Goal: Participate in discussion: Engage in conversation with other users on a specific topic

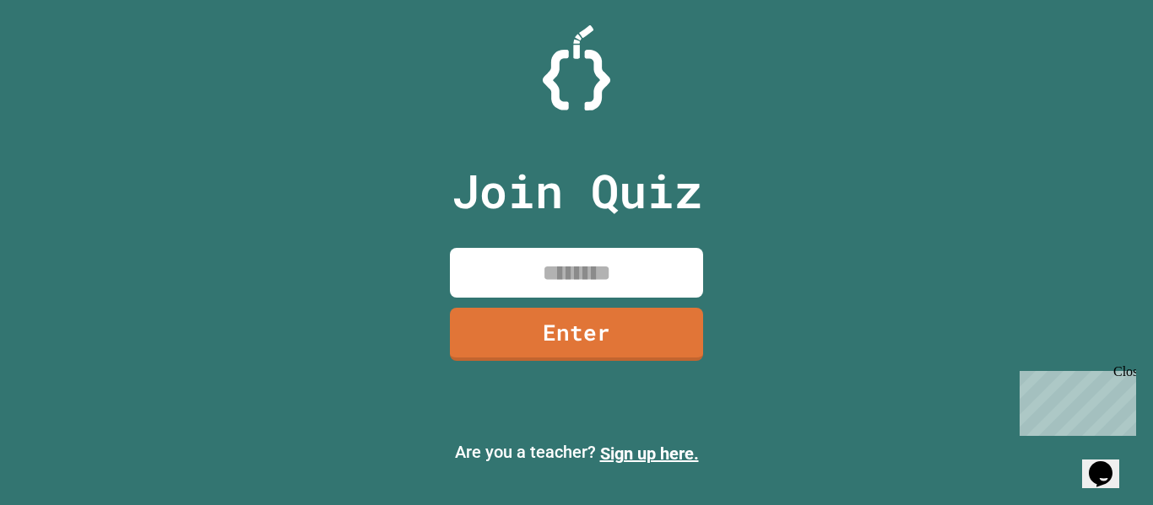
click at [486, 273] on input at bounding box center [576, 273] width 253 height 50
type input "********"
click at [504, 349] on link "Enter" at bounding box center [576, 333] width 251 height 56
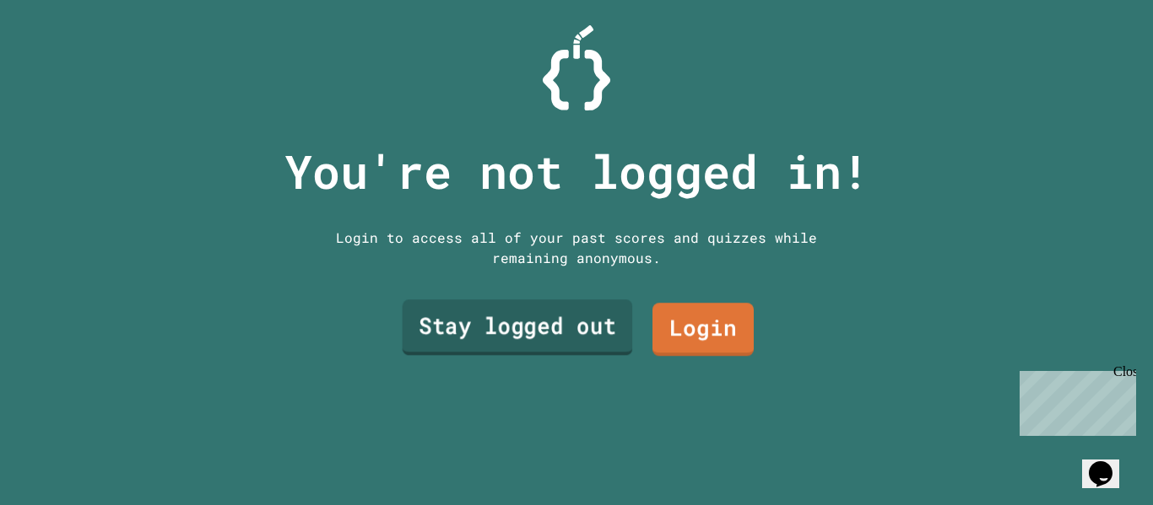
click at [543, 318] on link "Stay logged out" at bounding box center [518, 328] width 230 height 56
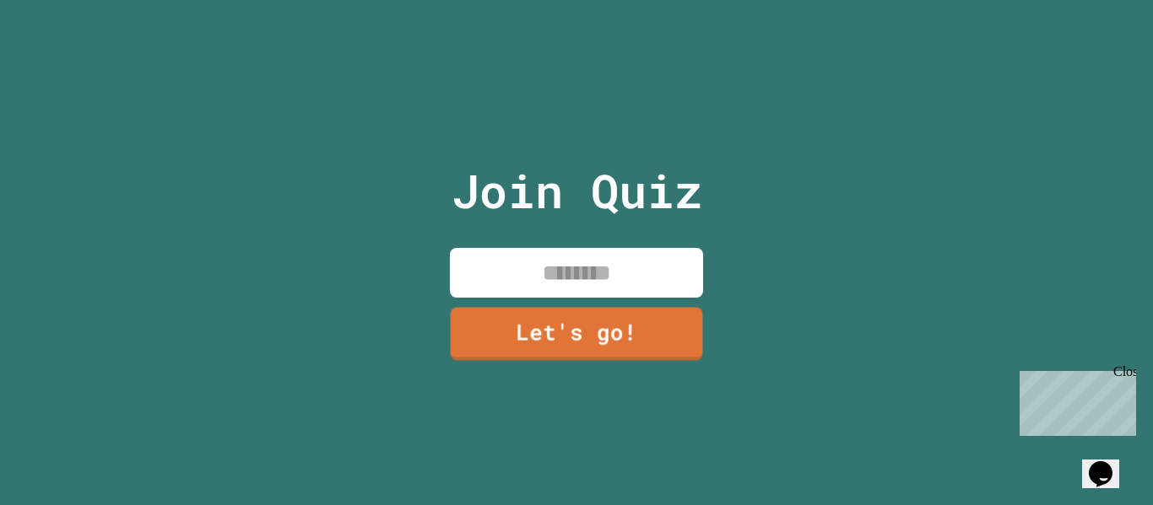
click at [516, 284] on input at bounding box center [576, 273] width 253 height 50
type input "******"
click at [568, 321] on link "Let's go!" at bounding box center [575, 333] width 249 height 56
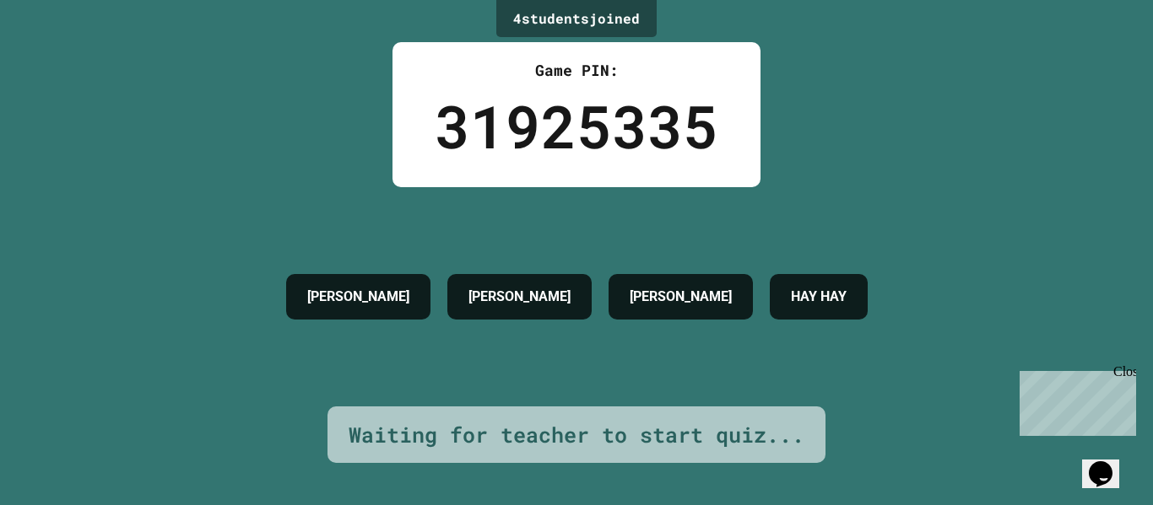
click at [613, 433] on div "Waiting for teacher to start quiz..." at bounding box center [577, 435] width 456 height 32
click at [1112, 464] on icon "Chat widget" at bounding box center [1101, 474] width 24 height 25
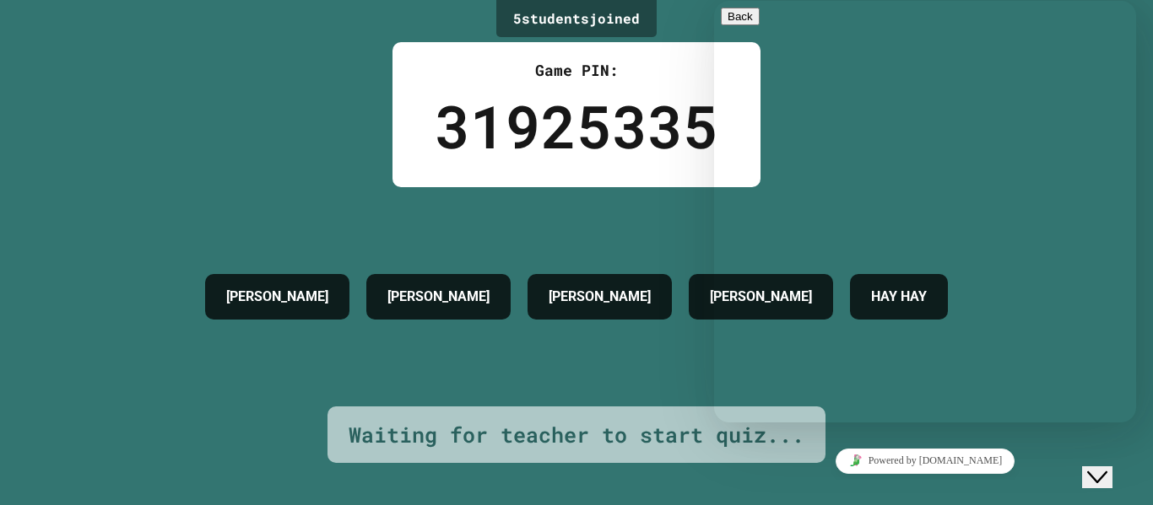
click at [714, 1] on textarea at bounding box center [714, 1] width 0 height 0
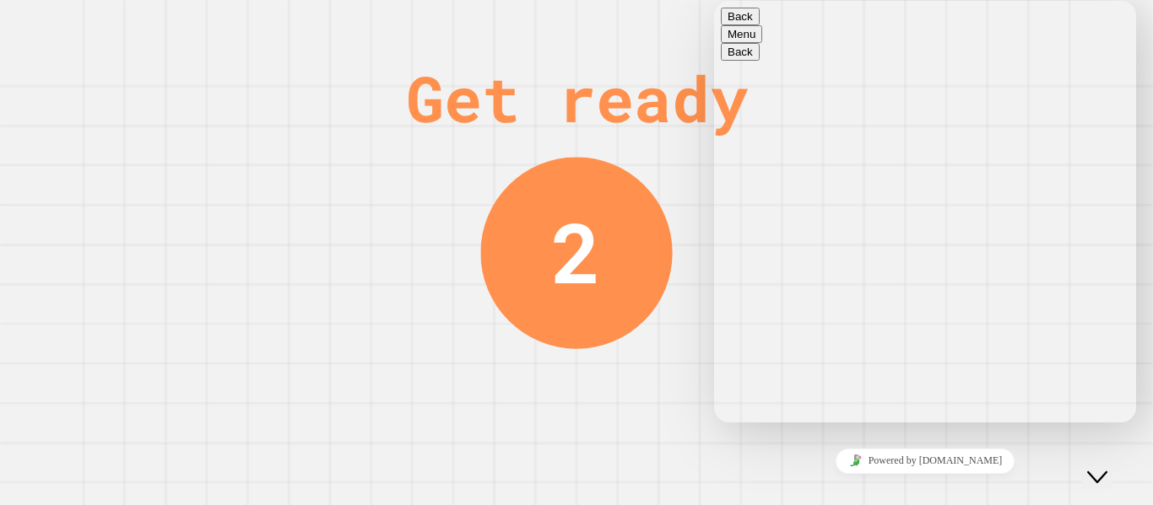
type textarea "**********"
click at [737, 24] on button "Back" at bounding box center [740, 17] width 39 height 18
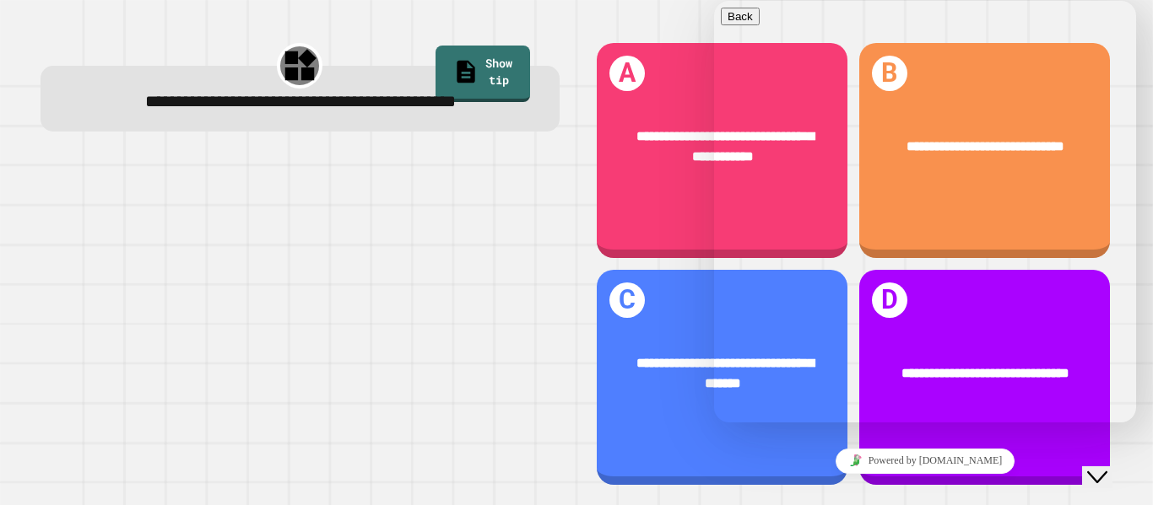
click at [1094, 467] on div "Close Chat This icon closes the chat window." at bounding box center [1097, 477] width 20 height 20
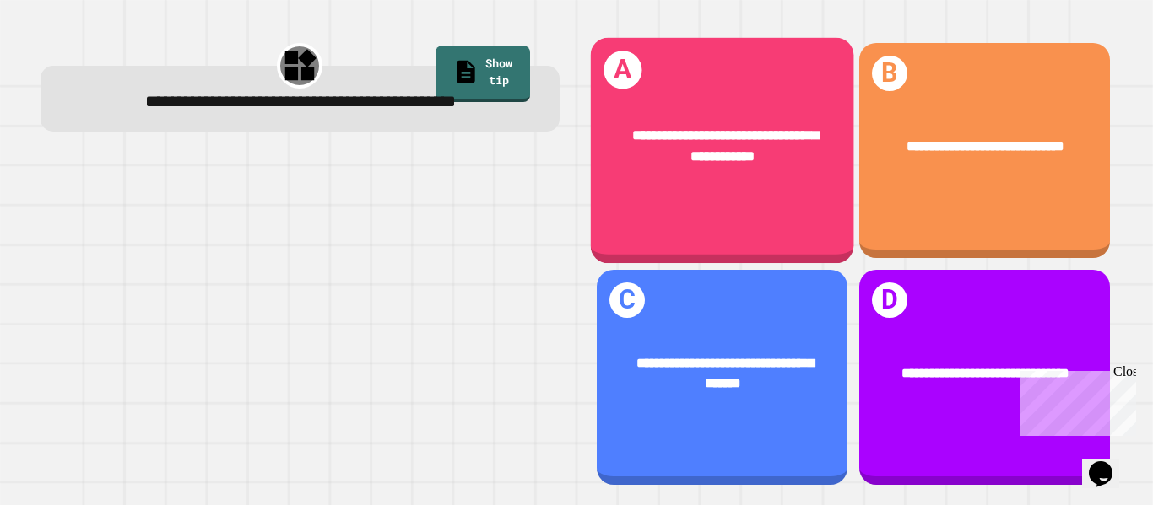
click at [707, 96] on div "**********" at bounding box center [721, 146] width 263 height 100
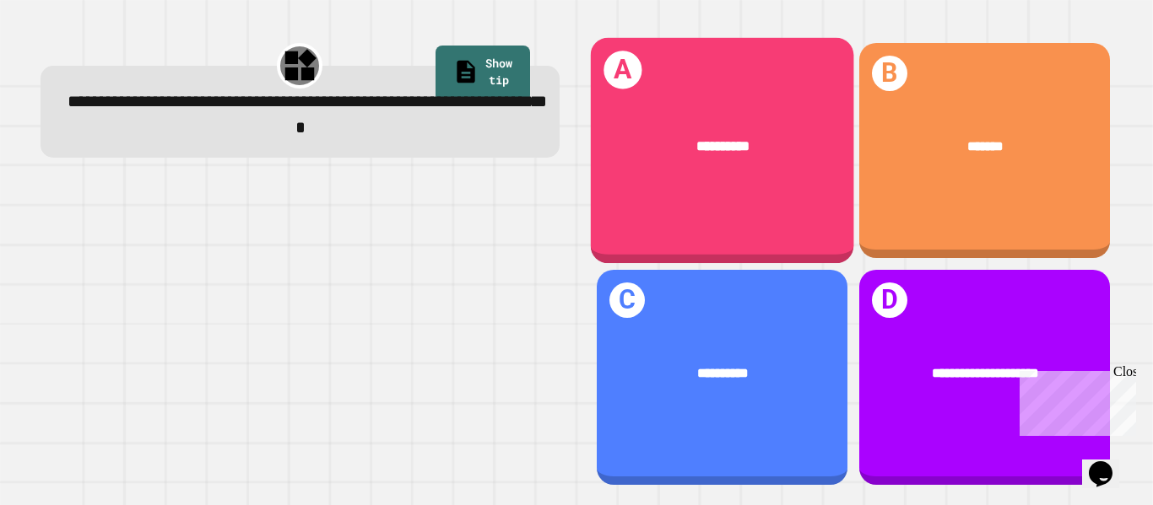
click at [781, 189] on div "**********" at bounding box center [721, 151] width 263 height 226
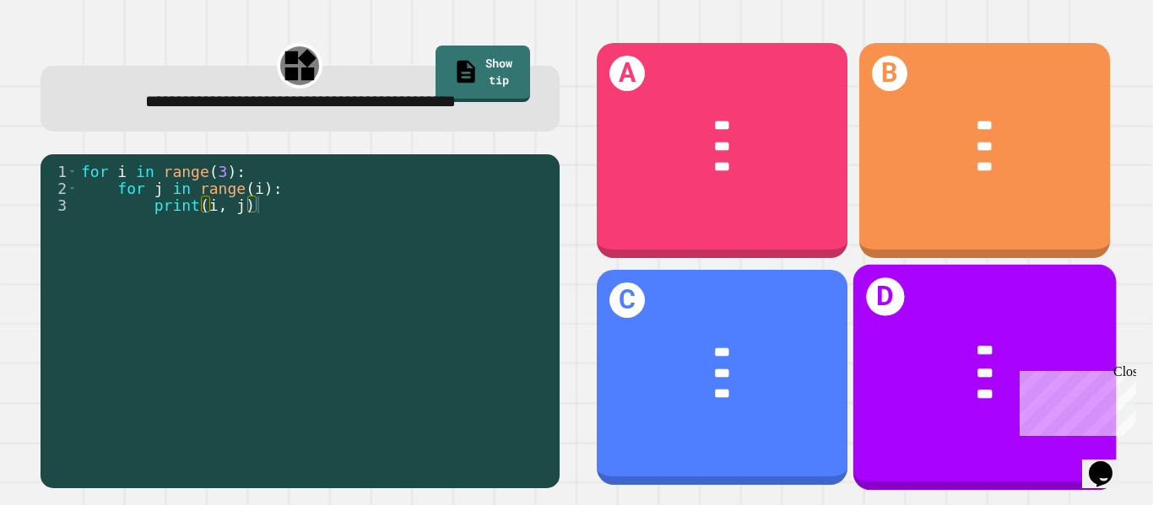
click at [956, 320] on div "*** *** ***" at bounding box center [983, 373] width 263 height 122
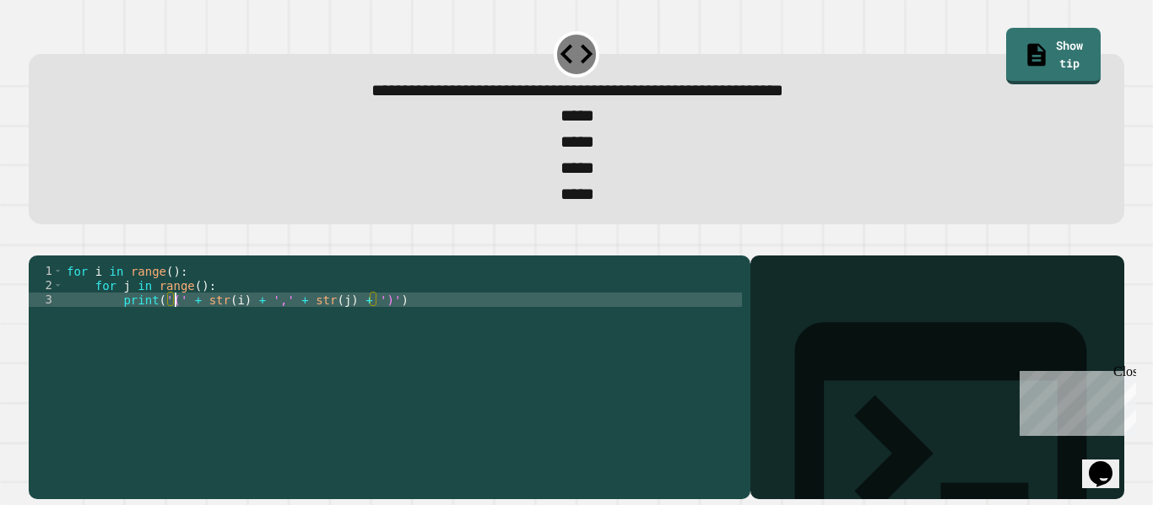
click at [172, 329] on div "for i in range ( ) : for j in range ( ) : print ( '(' + str ( i ) + ',' + str (…" at bounding box center [402, 371] width 678 height 215
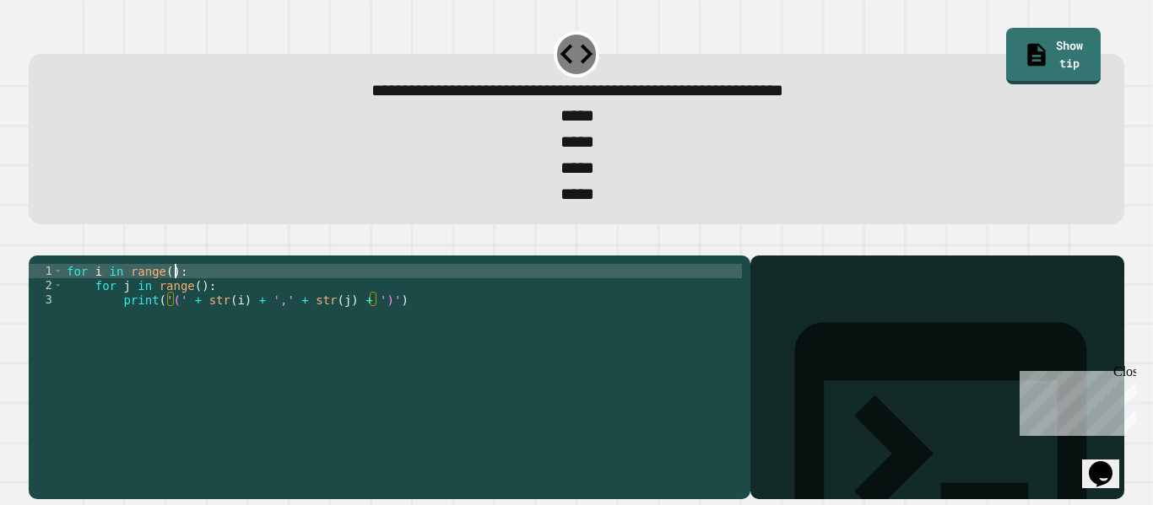
click at [172, 307] on div "for i in range ( ) : for j in range ( ) : print ( '(' + str ( i ) + ',' + str (…" at bounding box center [402, 371] width 678 height 215
click at [169, 303] on div "for i in range ( ) : for j in range ( ) : print ( '(' + str ( i ) + ',' + str (…" at bounding box center [402, 371] width 678 height 215
click at [196, 316] on div "for i in range ( 0 , 0 ) : for j in range ( ) : print ( '(' + str ( i ) + ',' +…" at bounding box center [402, 371] width 678 height 215
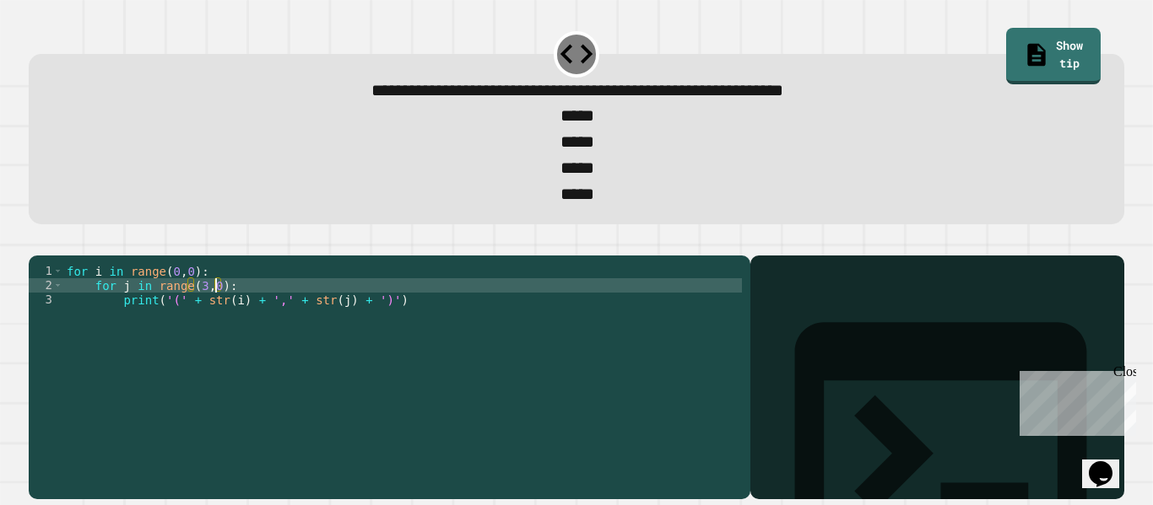
scroll to position [0, 19]
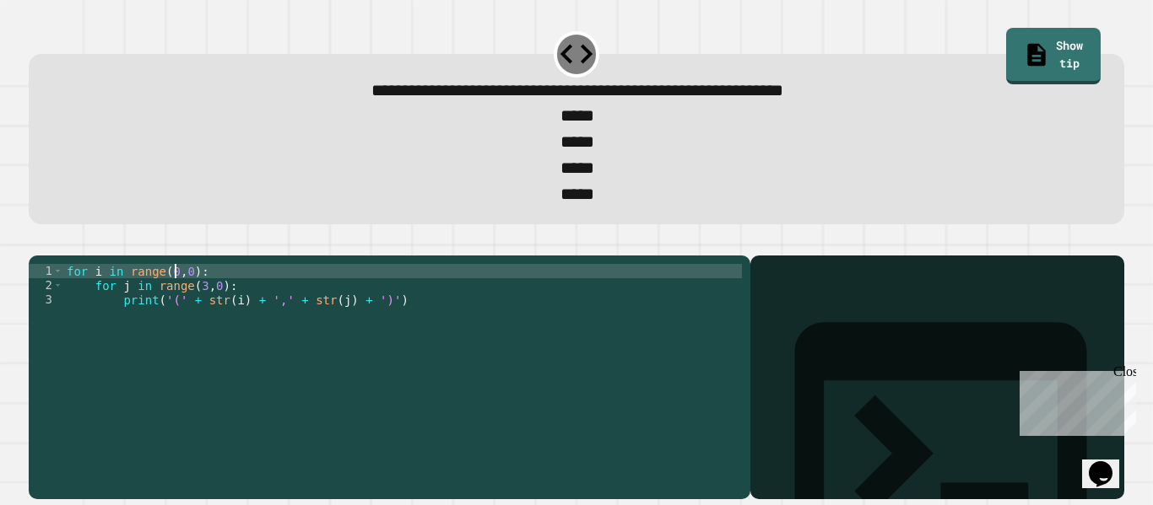
click at [173, 296] on div "for i in range ( 0 , 0 ) : for j in range ( 3 , 0 ) : print ( '(' + str ( i ) +…" at bounding box center [402, 371] width 678 height 215
click at [1040, 46] on link "Show tip" at bounding box center [1053, 54] width 93 height 59
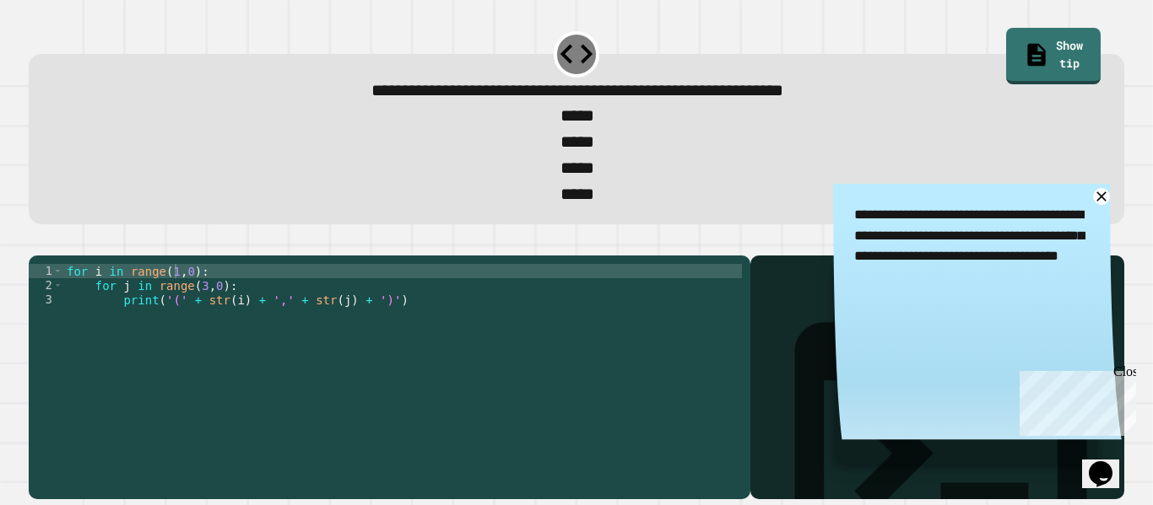
click at [37, 242] on icon "button" at bounding box center [37, 242] width 0 height 0
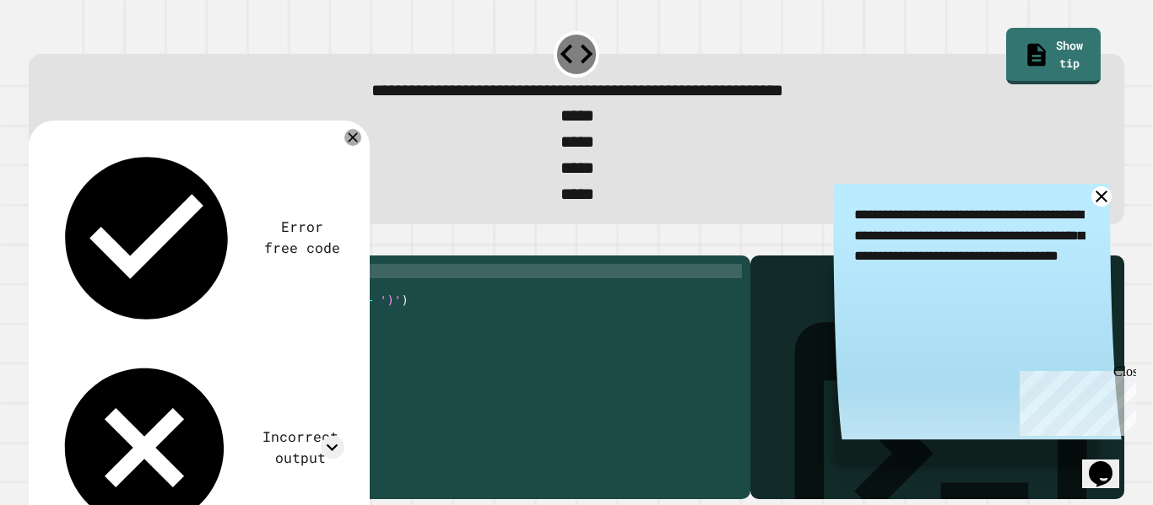
click at [1105, 203] on icon at bounding box center [1101, 197] width 12 height 12
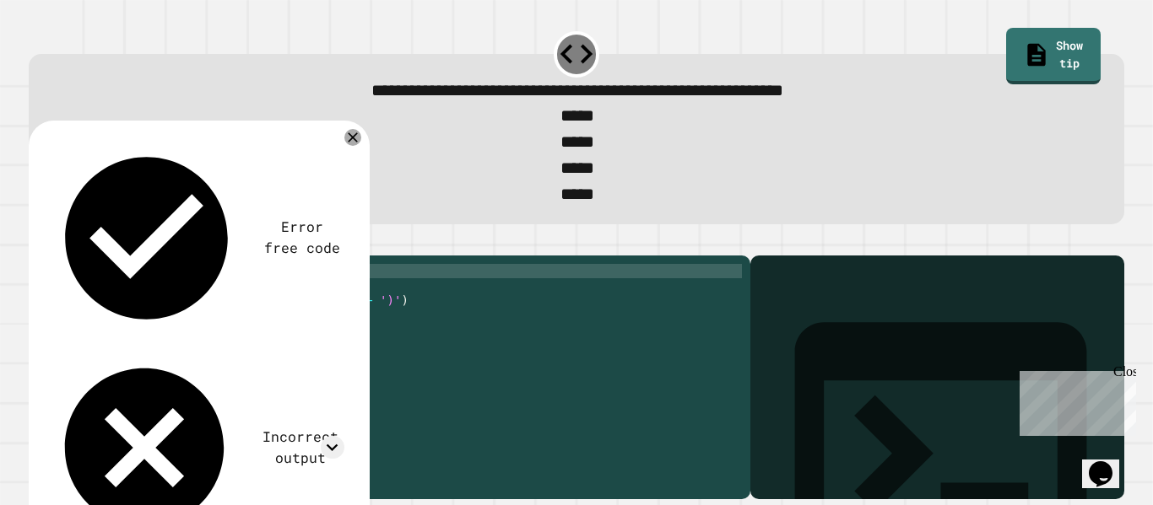
click at [175, 300] on div "for i in range ( 1 , 0 ) : for j in range ( 3 , 0 ) : print ( '(' + str ( i ) +…" at bounding box center [402, 371] width 678 height 215
click at [37, 242] on icon "button" at bounding box center [37, 242] width 0 height 0
click at [179, 302] on div "for i in range ( 0 , 0 ) : for j in range ( 3 , 0 ) : print ( '(' + str ( i ) +…" at bounding box center [402, 371] width 678 height 215
click at [172, 300] on div "for i in range ( 0 , 0 ) : for j in range ( 3 , 0 ) : print ( '(' + str ( i ) +…" at bounding box center [402, 371] width 678 height 215
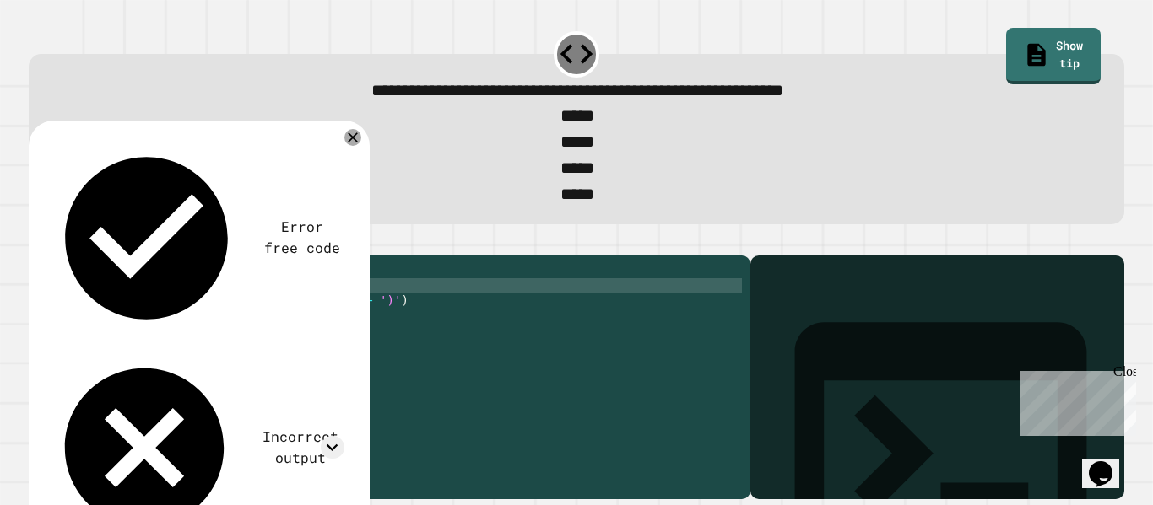
click at [202, 320] on div "for i in range ( 0 , 0 ) : for j in range ( 3 , 0 ) : print ( '(' + str ( i ) +…" at bounding box center [402, 371] width 678 height 215
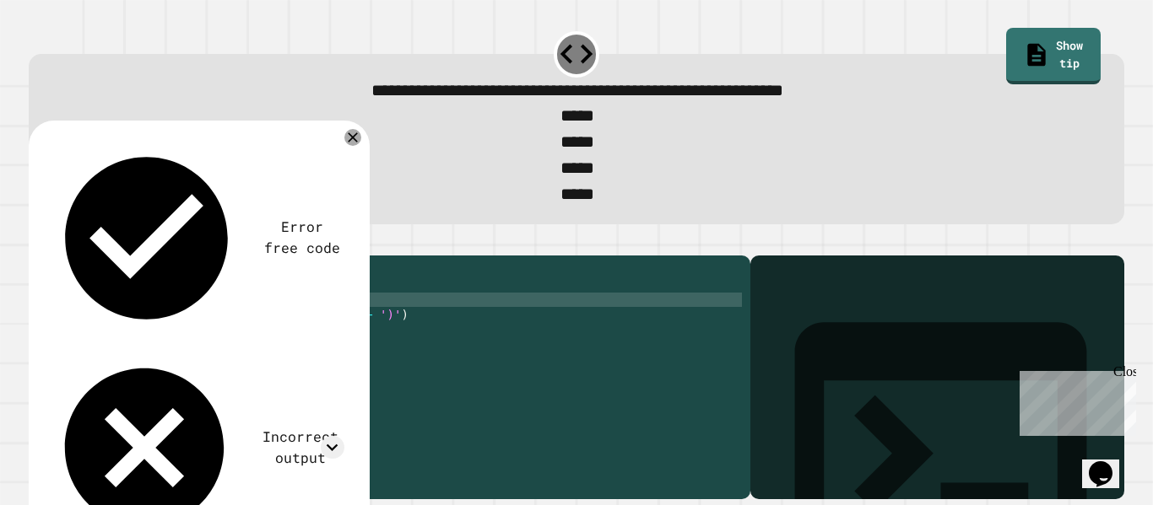
scroll to position [0, 3]
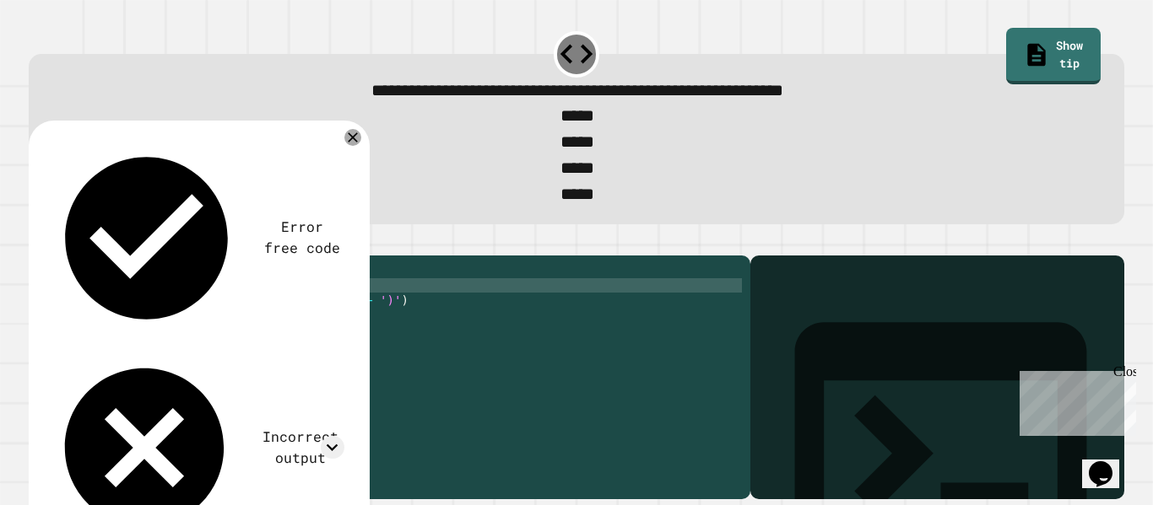
click at [37, 242] on icon "button" at bounding box center [37, 242] width 0 height 0
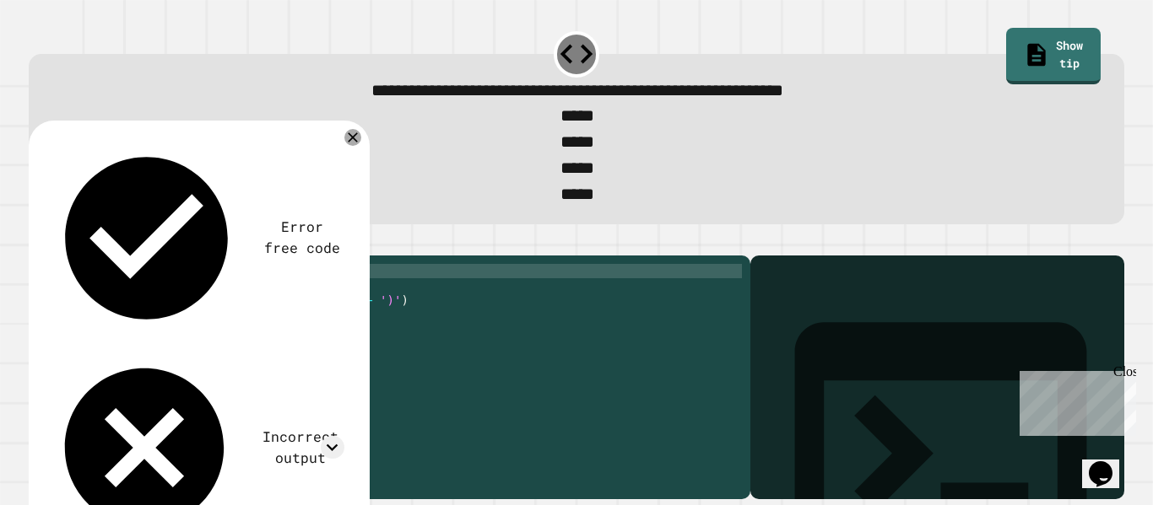
click at [175, 304] on div "for i in range ( 0 , 0 ) : for j in range ( 0 , 0 ) : print ( '(' + str ( i ) +…" at bounding box center [402, 371] width 678 height 215
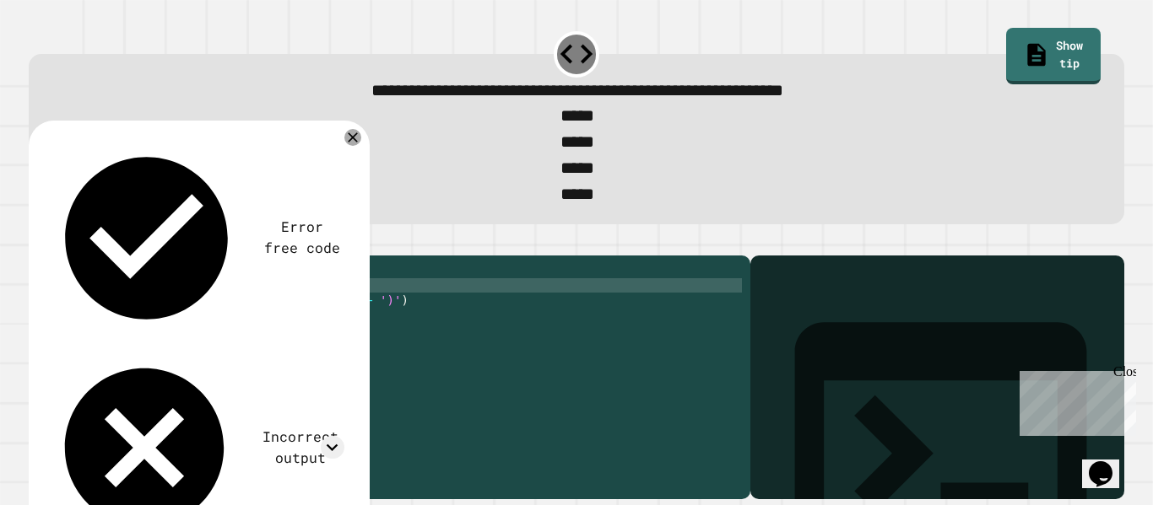
click at [214, 316] on div "for i in range ( 4 ) : for j in range ( 0 , 0 ) : print ( '(' + str ( i ) + ','…" at bounding box center [402, 371] width 678 height 215
type textarea "**********"
click at [37, 242] on button "button" at bounding box center [37, 242] width 0 height 0
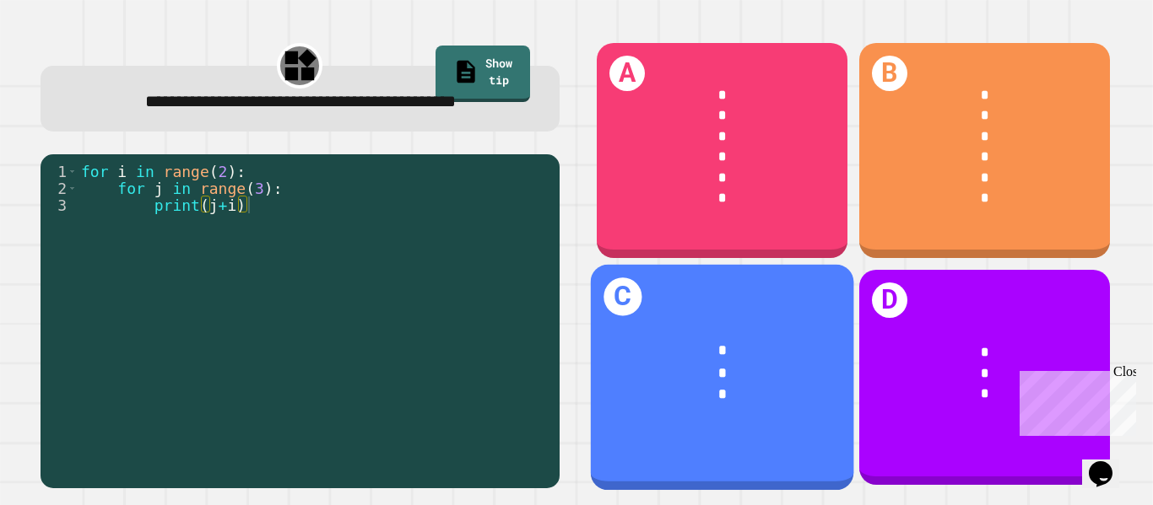
click at [757, 376] on div "*" at bounding box center [722, 374] width 206 height 22
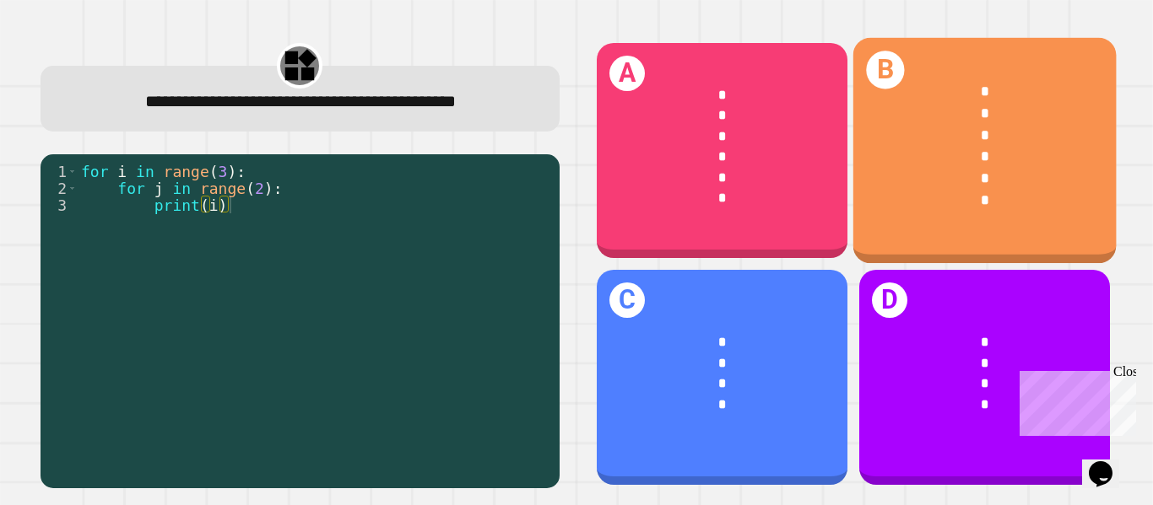
click at [959, 184] on div "*" at bounding box center [985, 179] width 206 height 22
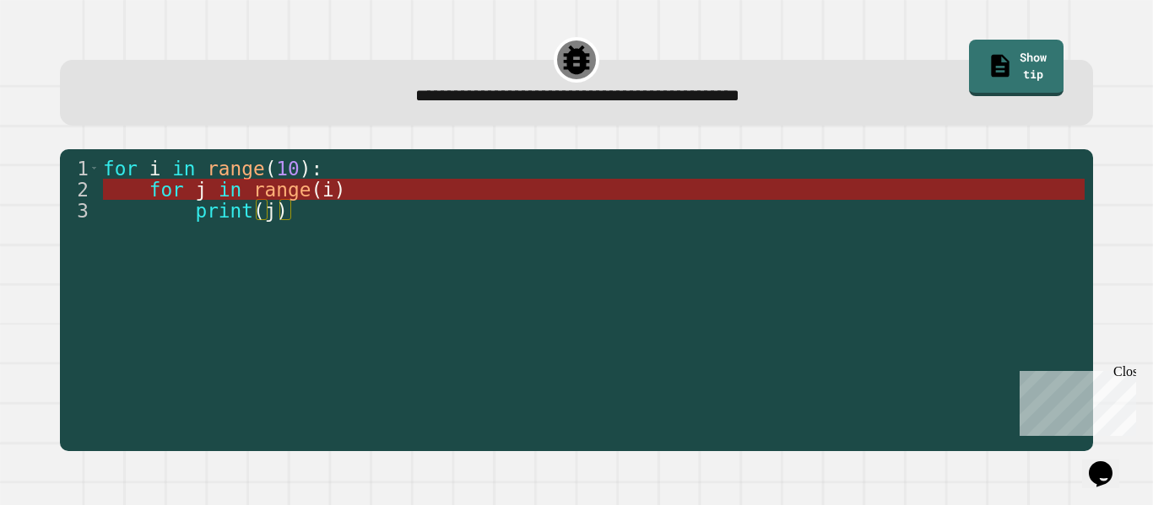
click at [332, 182] on span "i" at bounding box center [328, 190] width 12 height 22
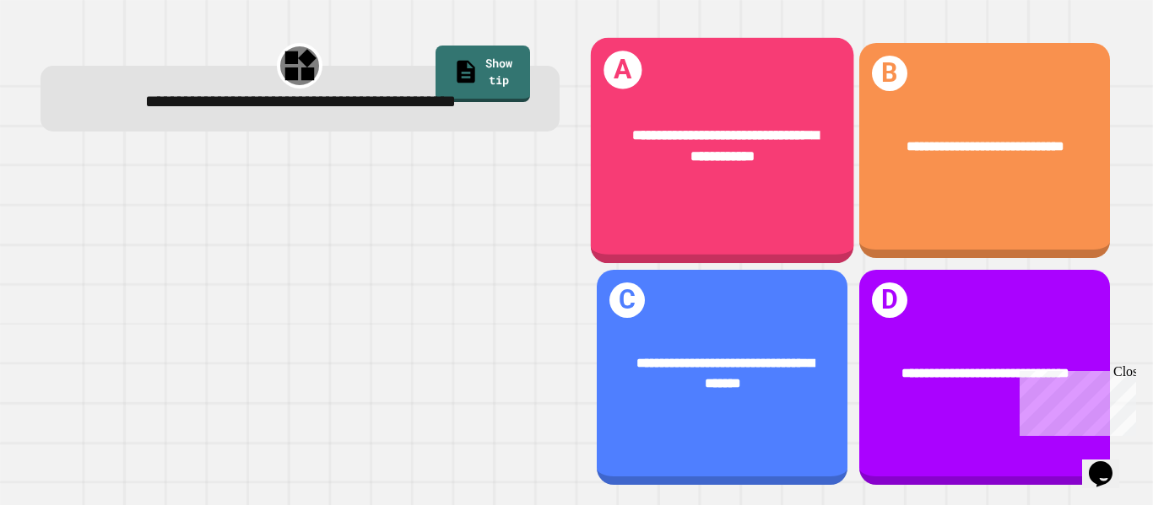
click at [713, 186] on div "**********" at bounding box center [721, 146] width 263 height 100
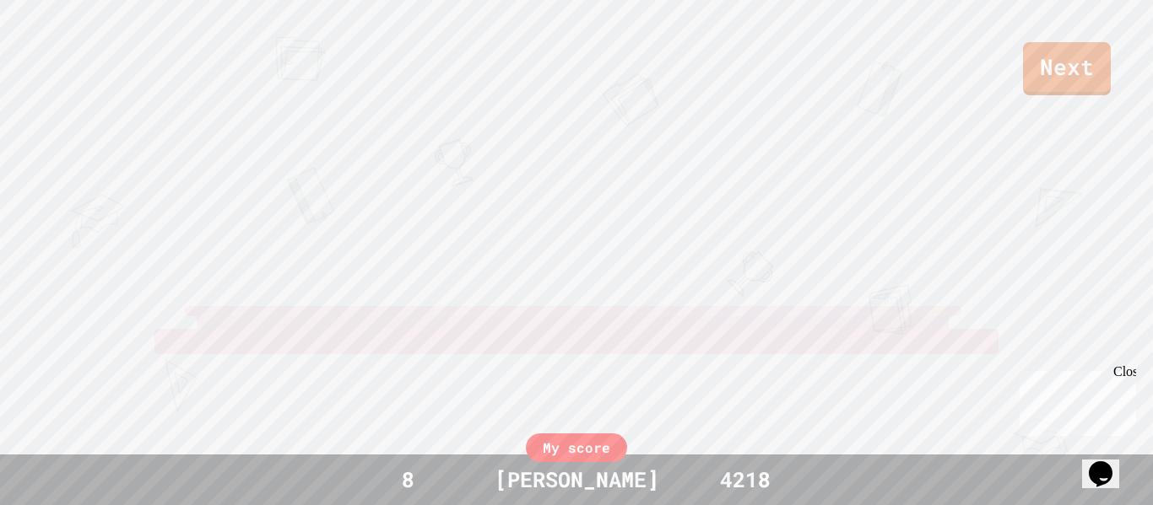
click at [712, 193] on div "Next BEN [PERSON_NAME] JAMES41 View leaderboard" at bounding box center [576, 252] width 1153 height 505
